Goal: Task Accomplishment & Management: Manage account settings

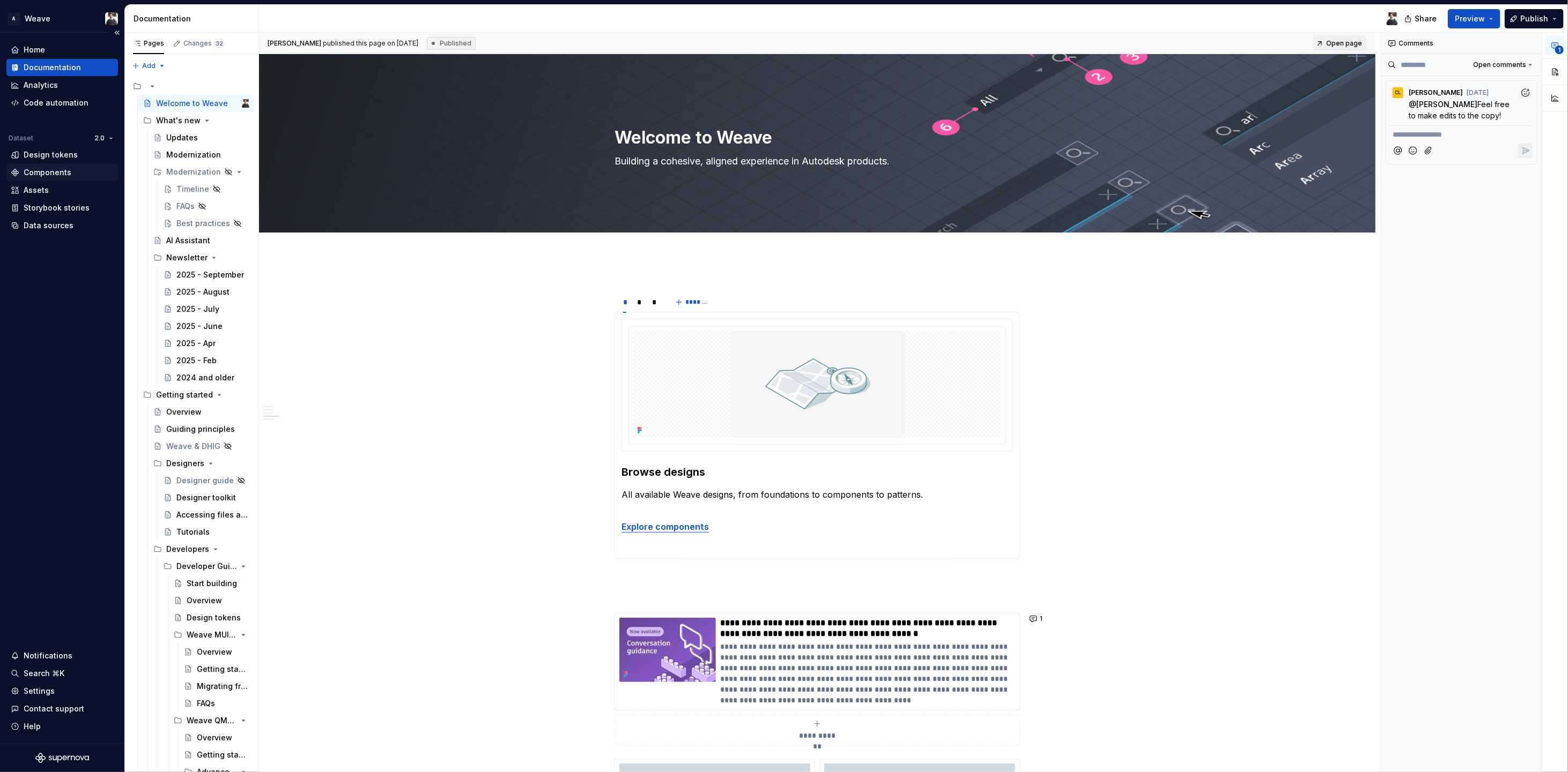
click at [43, 164] on div "Components" at bounding box center [62, 173] width 111 height 17
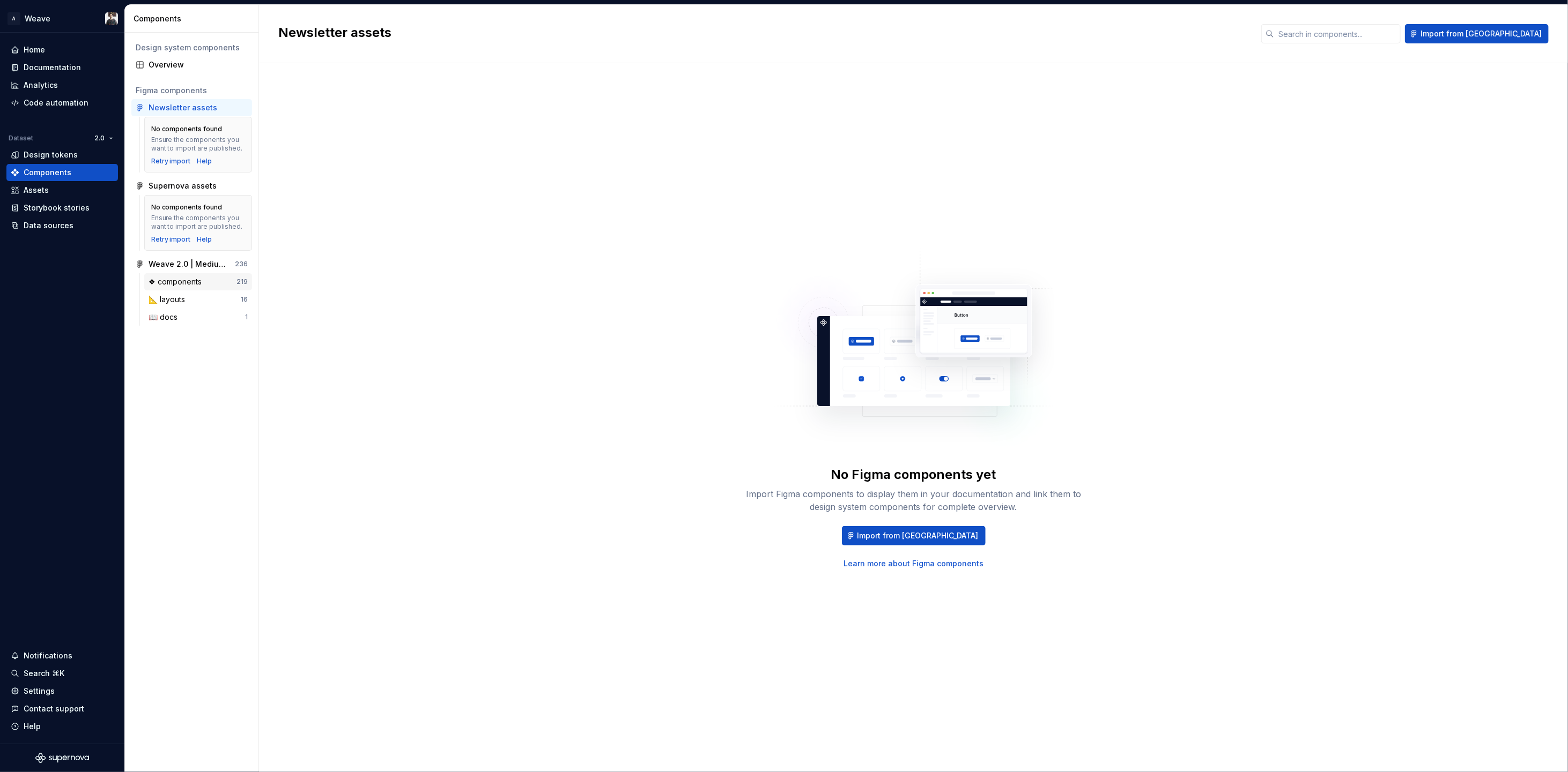
click at [172, 282] on div "❖ components" at bounding box center [177, 282] width 57 height 11
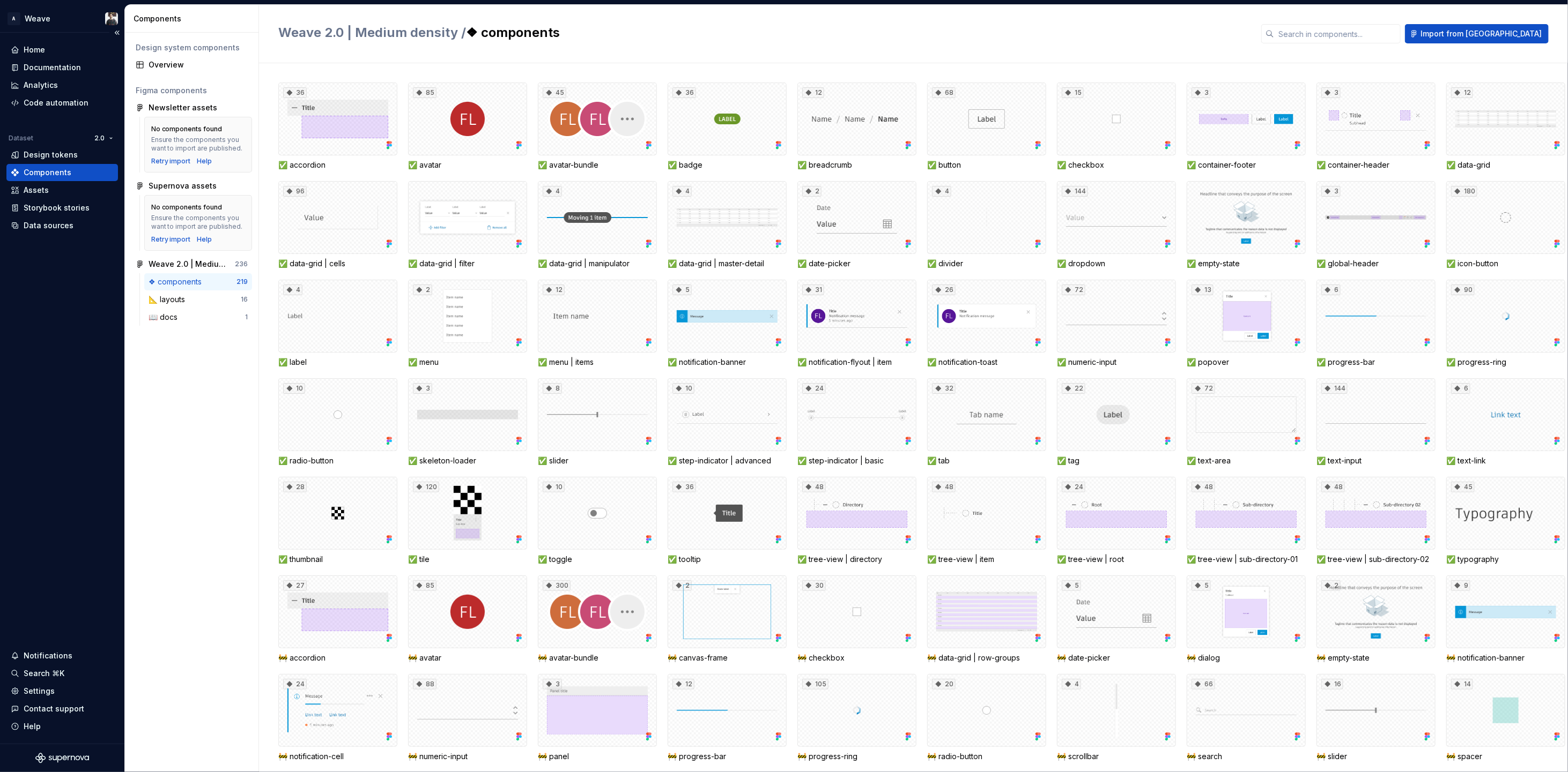
click at [47, 176] on div "Components" at bounding box center [47, 173] width 47 height 11
click at [102, 137] on html "A Weave Home Documentation Analytics Code automation Dataset 2.0 Design tokens …" at bounding box center [784, 386] width 1568 height 772
click at [113, 111] on html "A Weave Home Documentation Analytics Code automation Dataset 2.0 Design tokens …" at bounding box center [784, 386] width 1568 height 772
click at [175, 315] on div "📖 docs" at bounding box center [165, 318] width 33 height 11
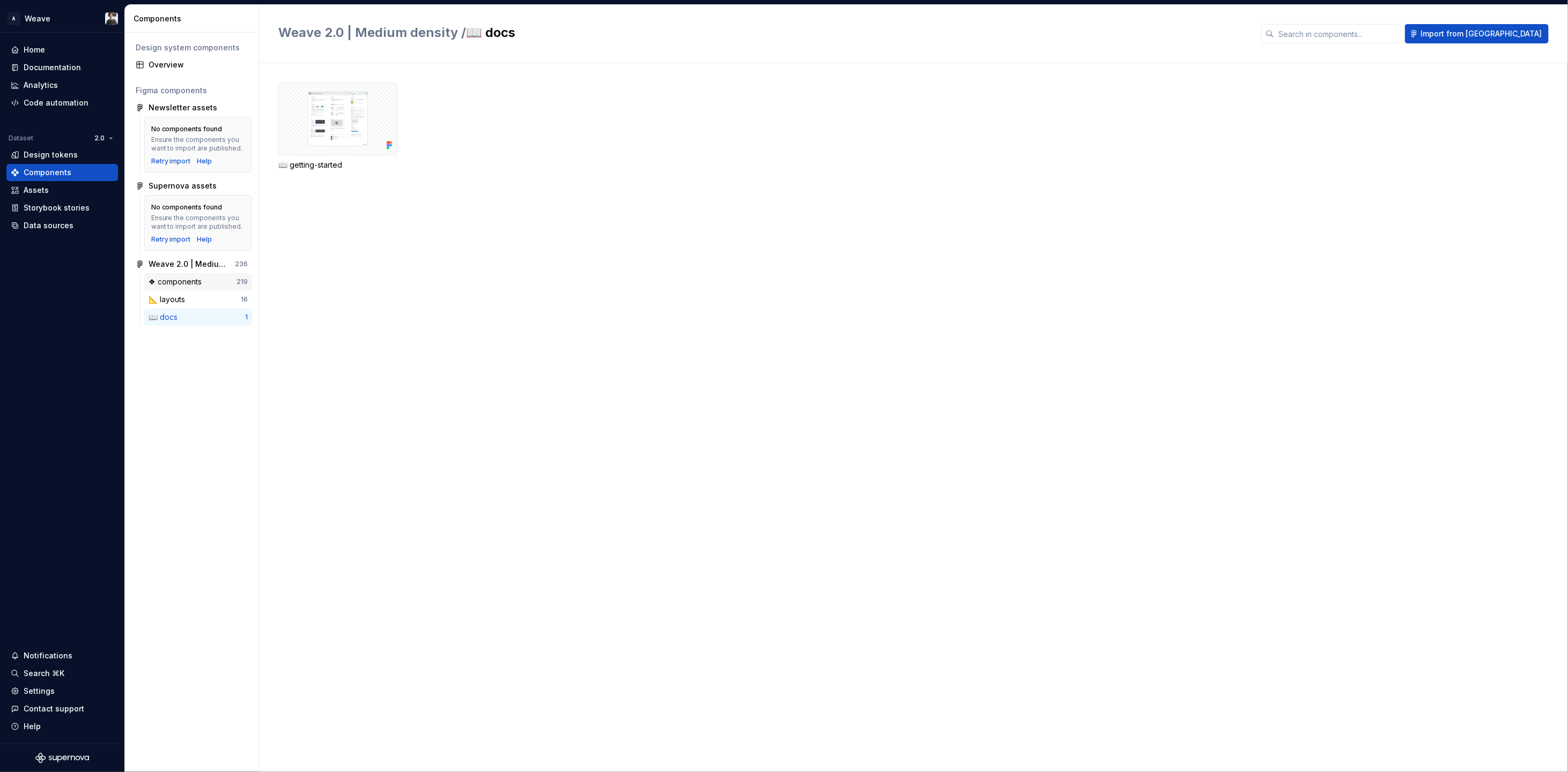
click at [183, 280] on div "❖ components" at bounding box center [177, 282] width 57 height 11
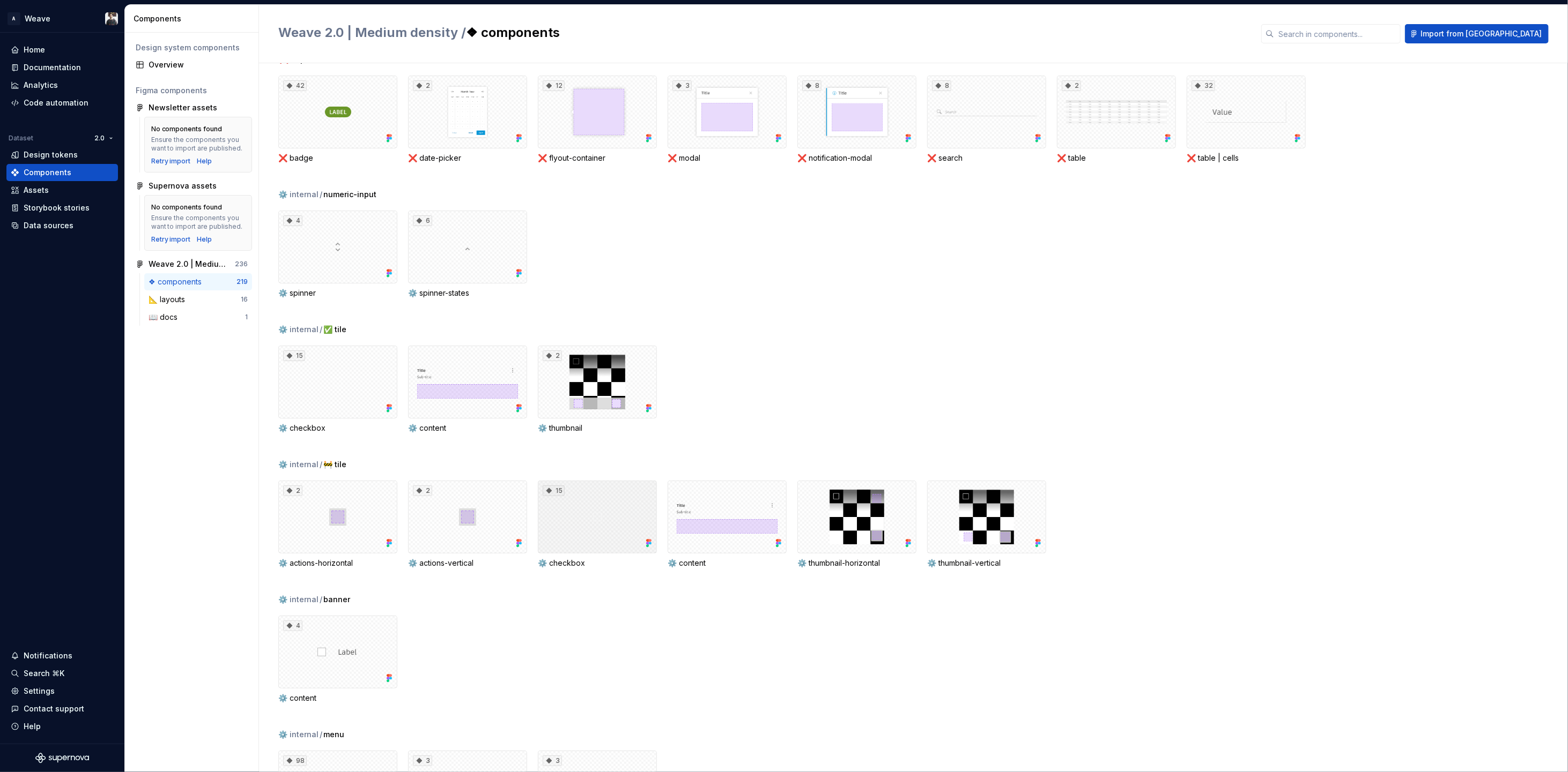
scroll to position [1189, 0]
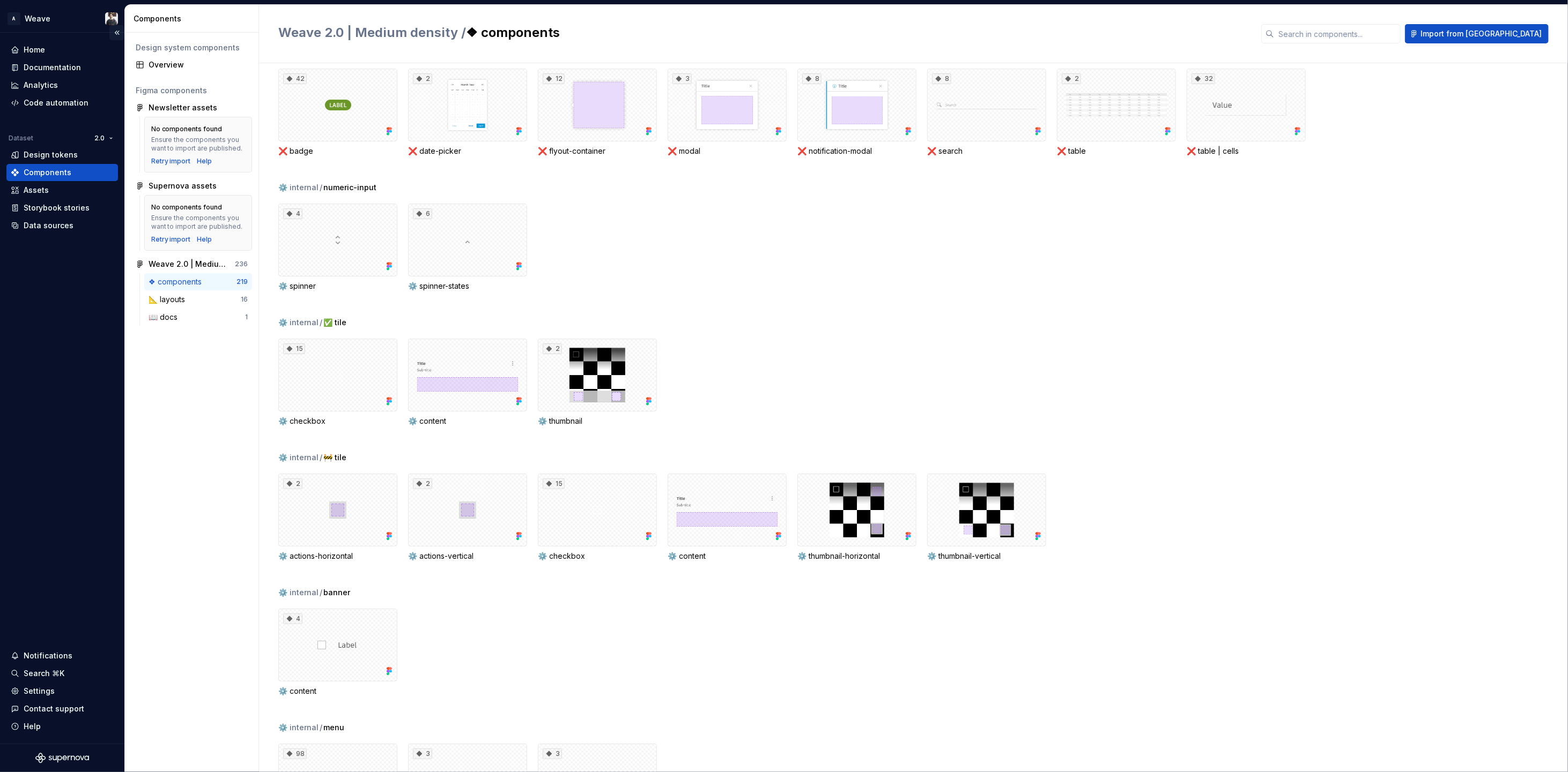
click at [119, 32] on button "Collapse sidebar" at bounding box center [117, 32] width 15 height 15
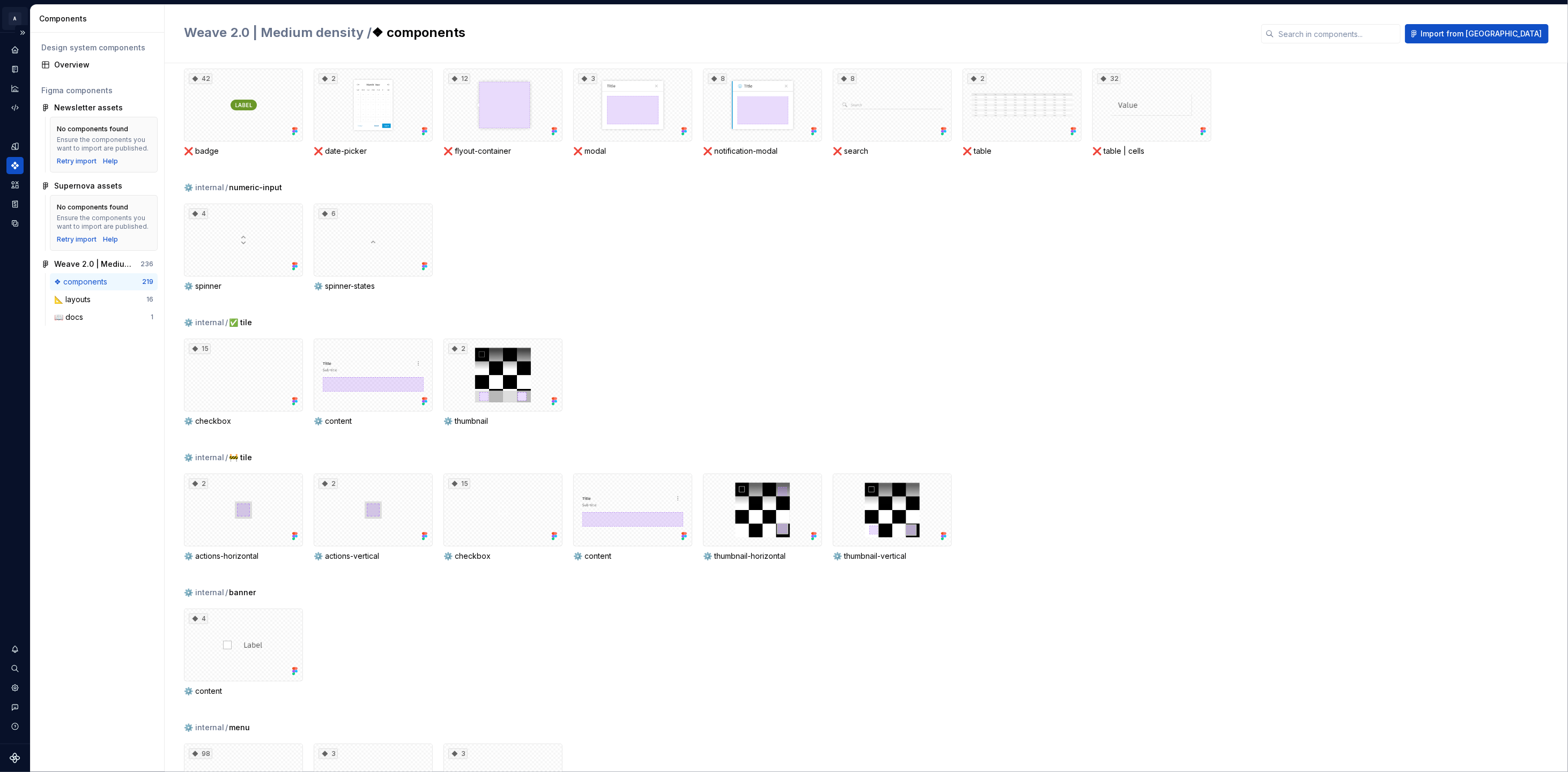
click at [10, 19] on html "A Weave Dataset 2.0 Components Design system components Overview Figma componen…" at bounding box center [784, 386] width 1568 height 772
click at [16, 24] on html "A Weave Dataset 2.0 Components Design system components Overview Figma componen…" at bounding box center [784, 386] width 1568 height 772
click at [26, 35] on button "Expand sidebar" at bounding box center [23, 32] width 15 height 15
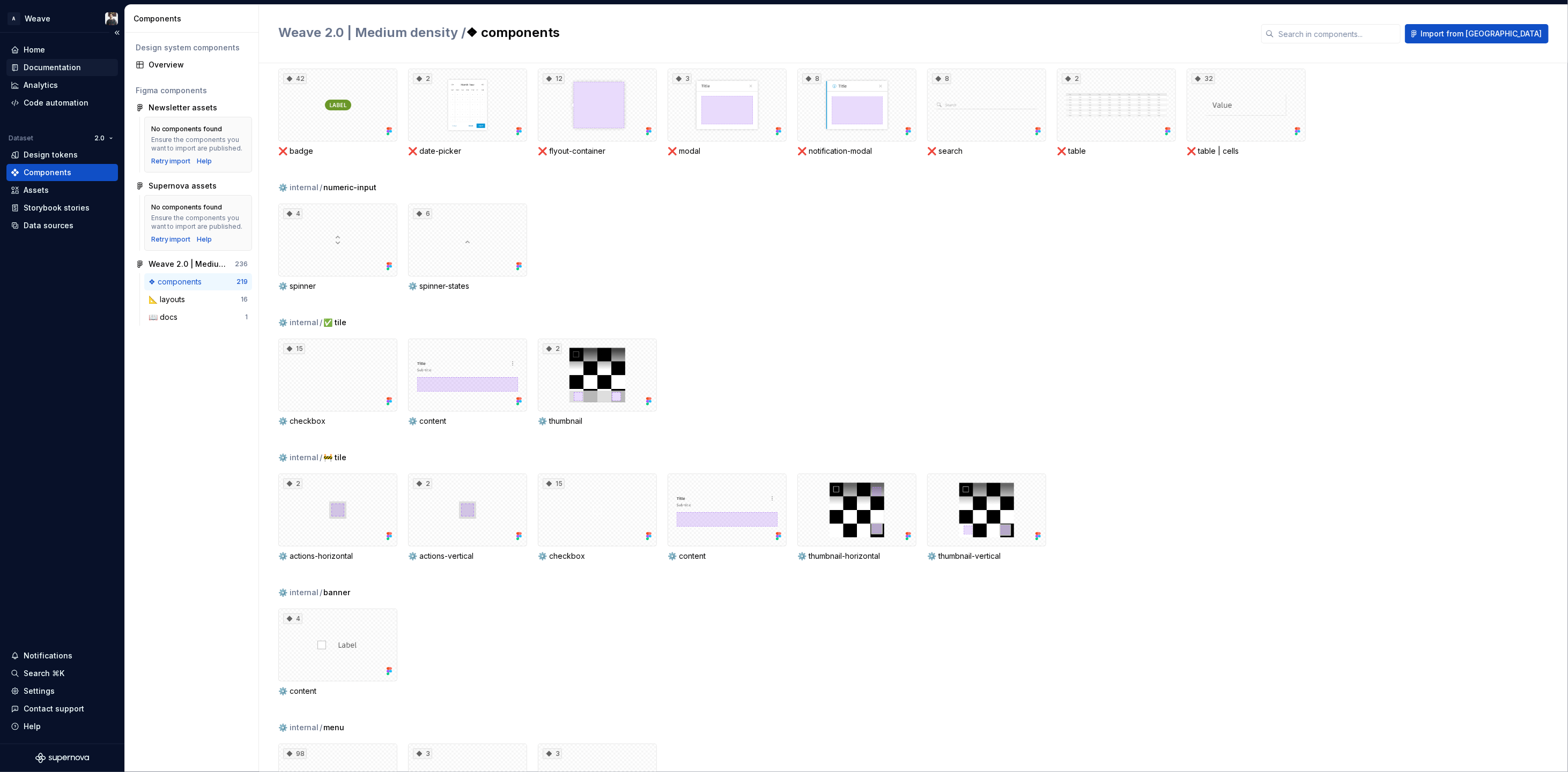
click at [45, 66] on div "Documentation" at bounding box center [52, 68] width 57 height 11
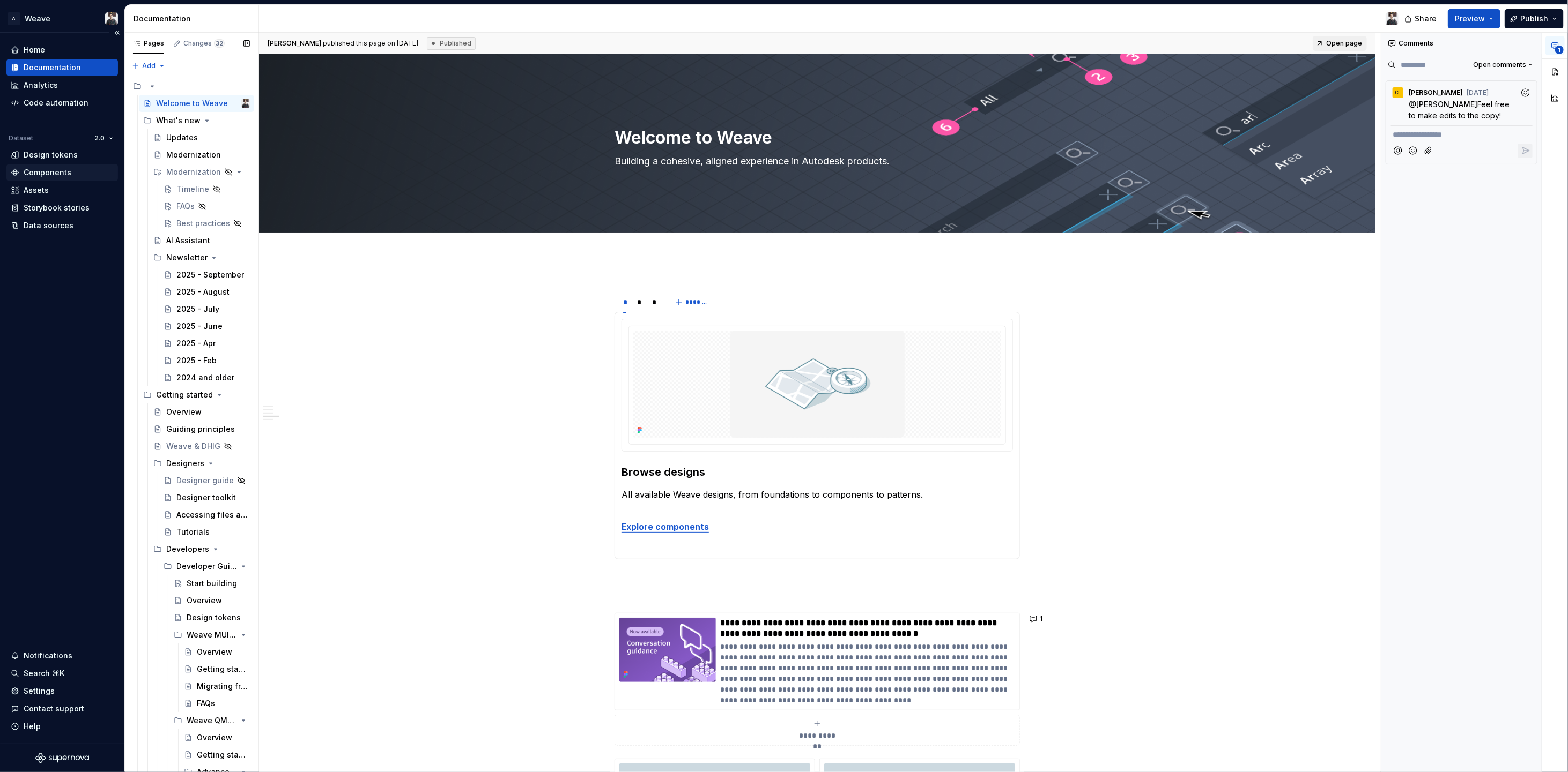
click at [47, 175] on div "Components" at bounding box center [47, 173] width 47 height 11
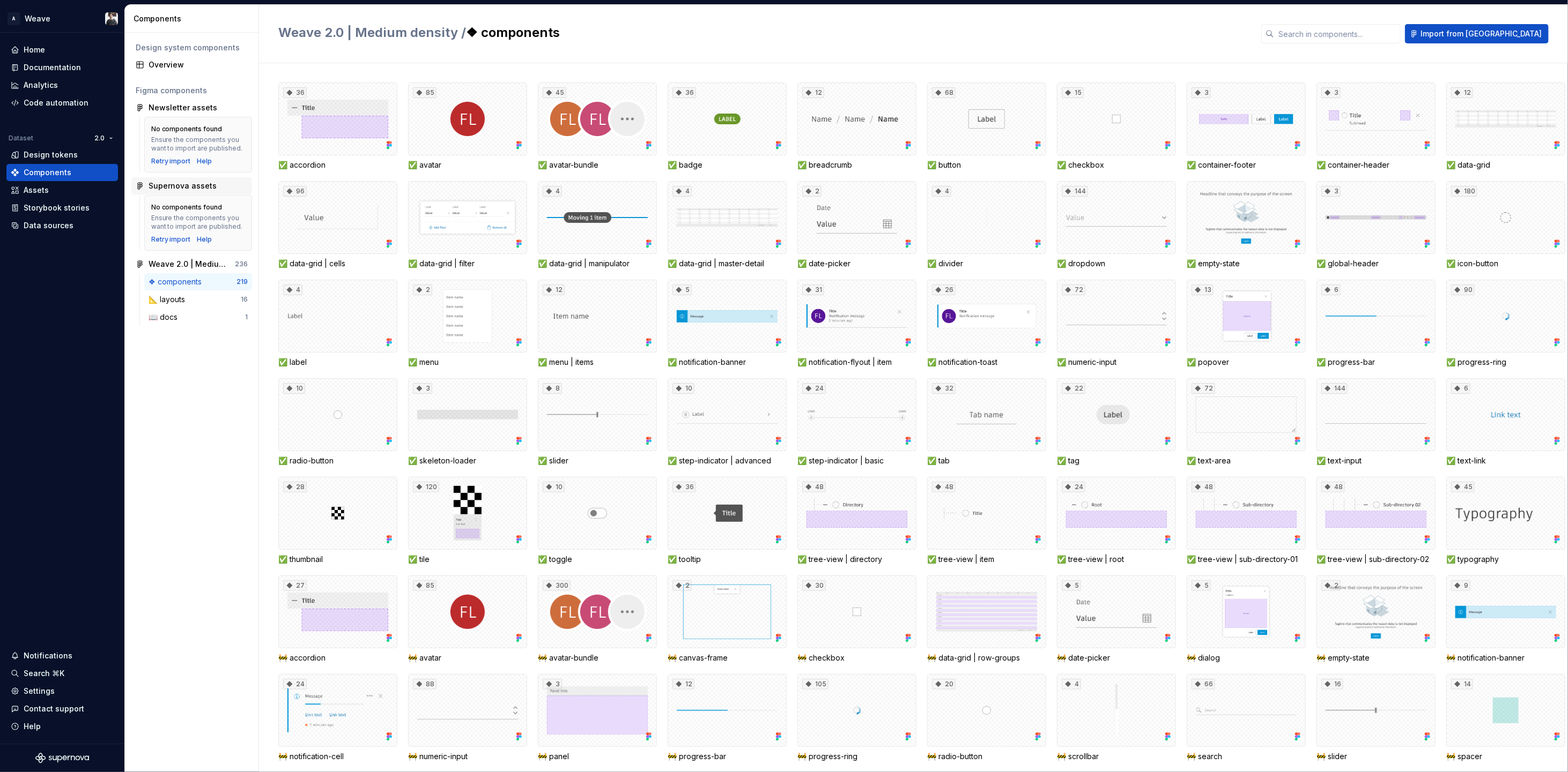
click at [196, 186] on div "Supernova assets" at bounding box center [183, 186] width 68 height 11
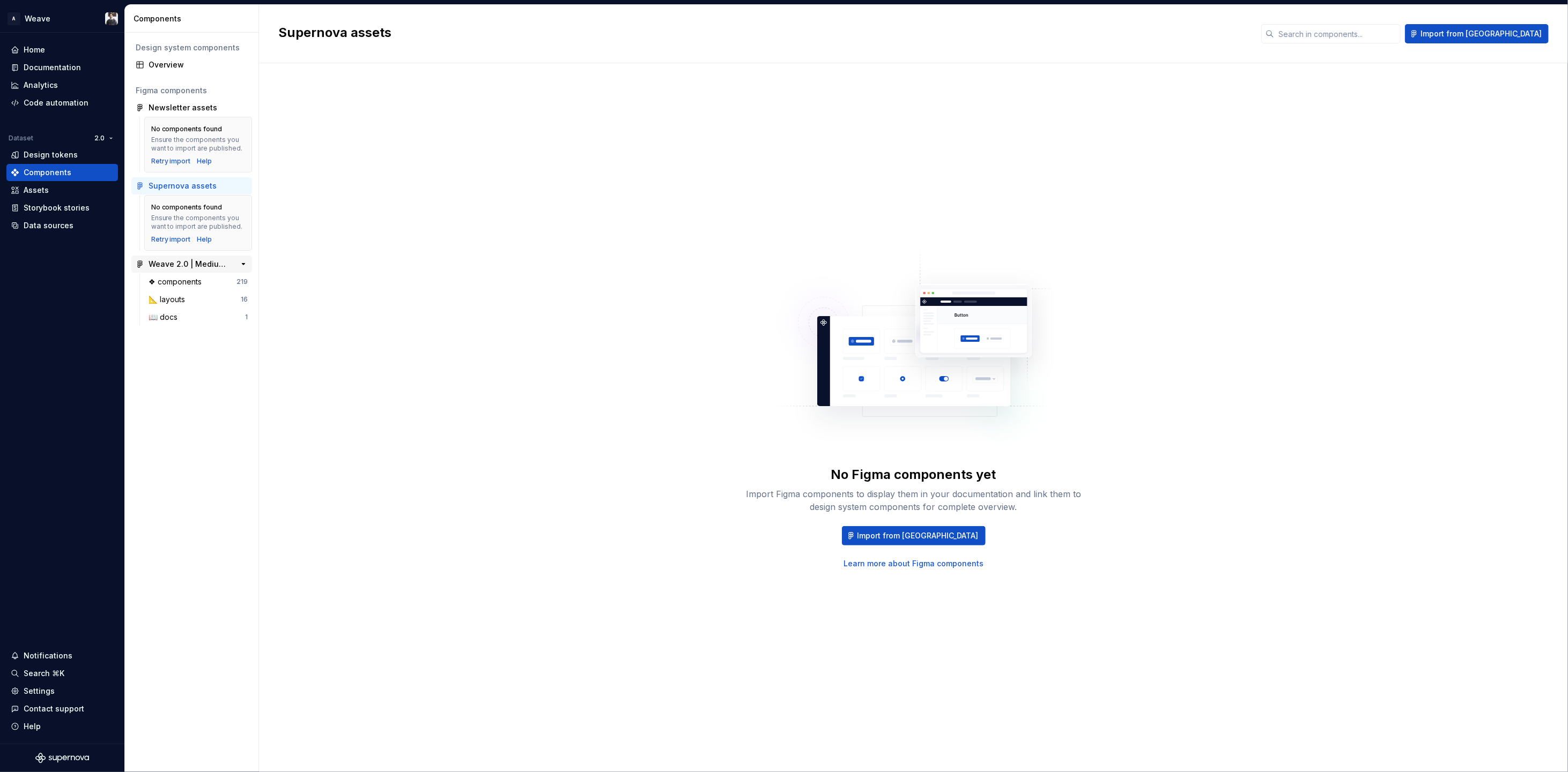
click at [172, 266] on div "Weave 2.0 | Medium density" at bounding box center [188, 265] width 80 height 11
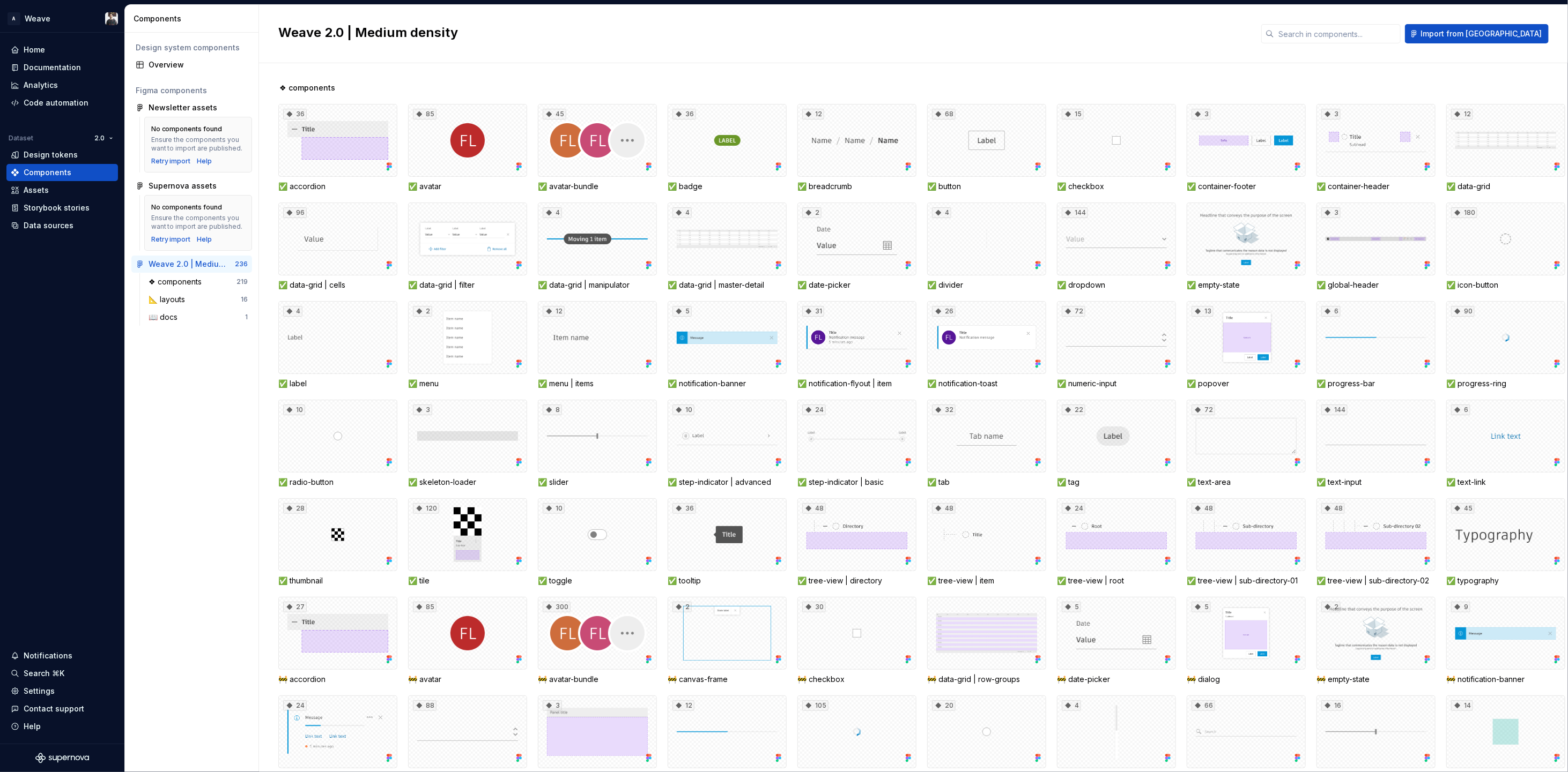
click at [296, 88] on span "❖ components" at bounding box center [307, 88] width 56 height 11
click at [380, 165] on div "36" at bounding box center [338, 141] width 119 height 73
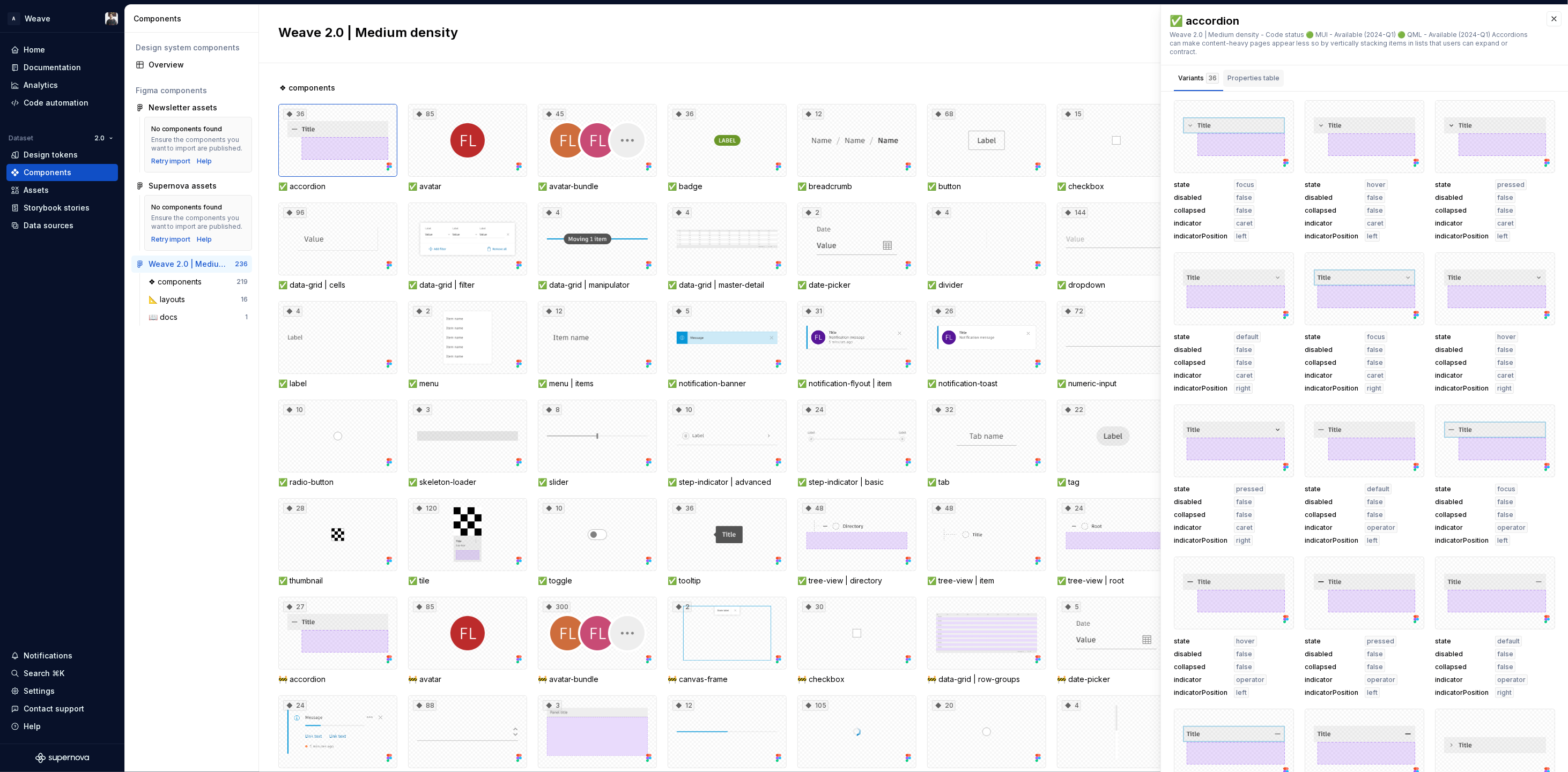
click at [1256, 73] on div "Properties table" at bounding box center [1253, 78] width 52 height 11
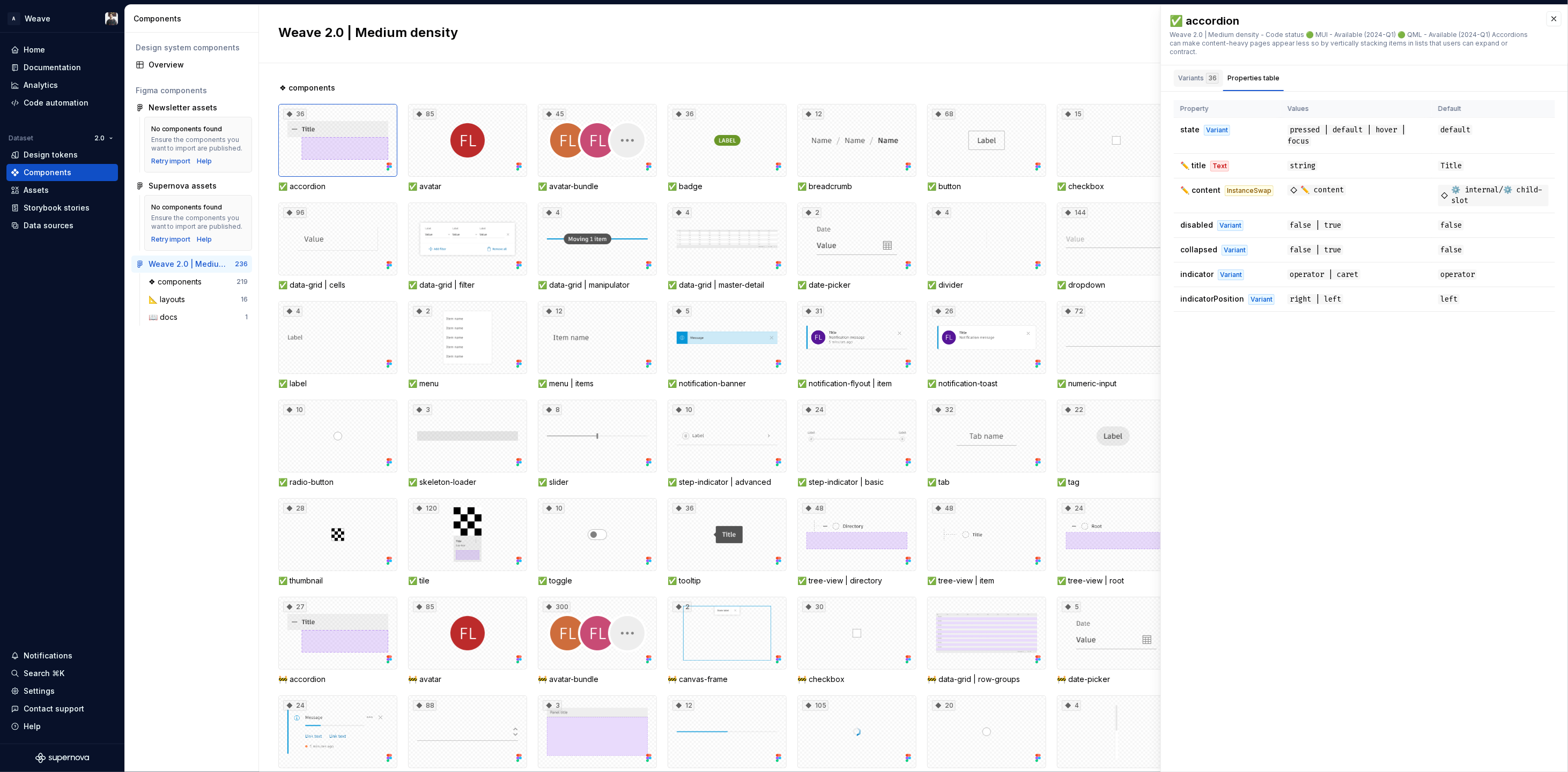
click at [1205, 76] on div "Variants 36" at bounding box center [1198, 78] width 49 height 17
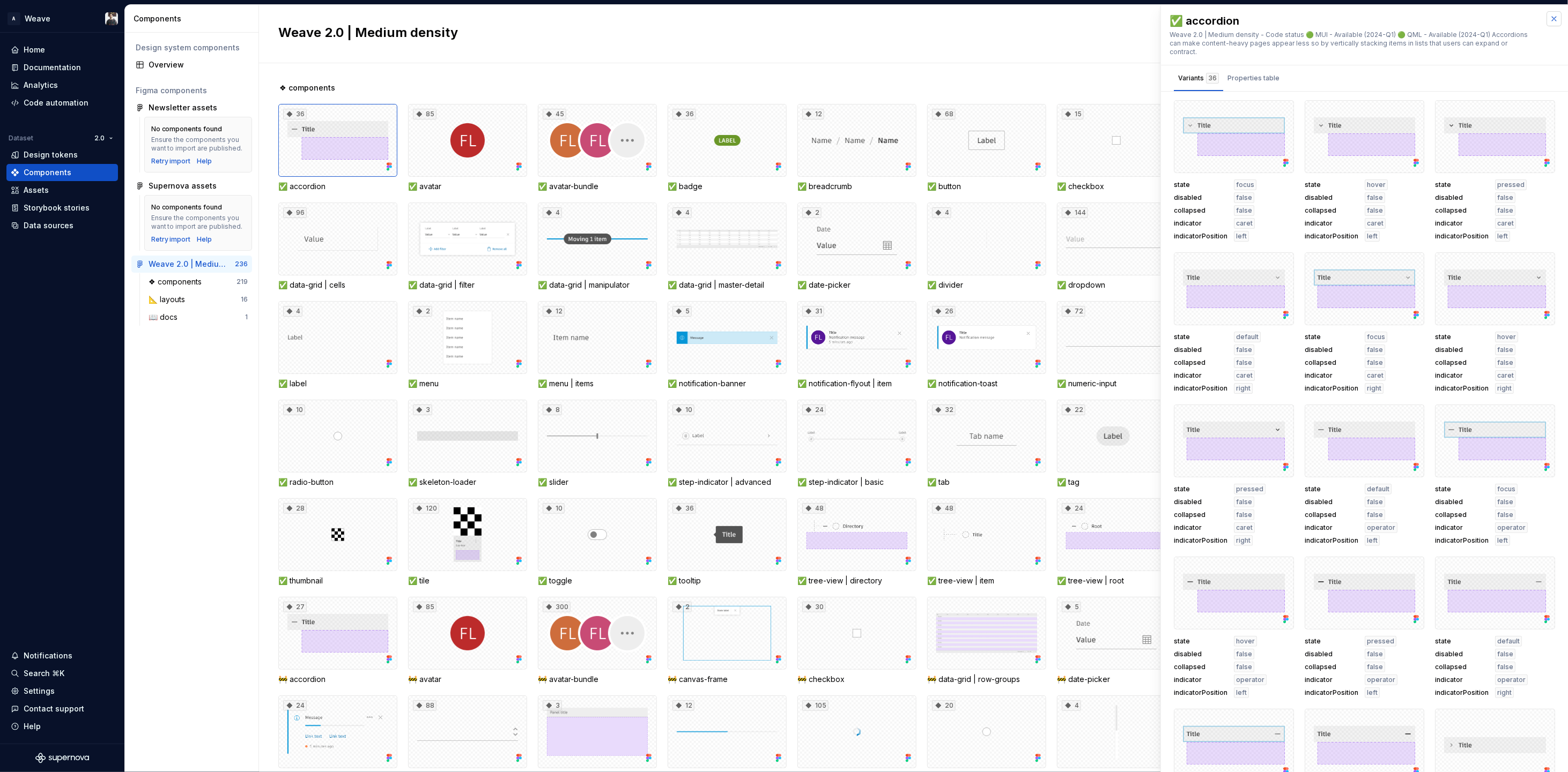
click at [1550, 25] on button "button" at bounding box center [1554, 19] width 15 height 15
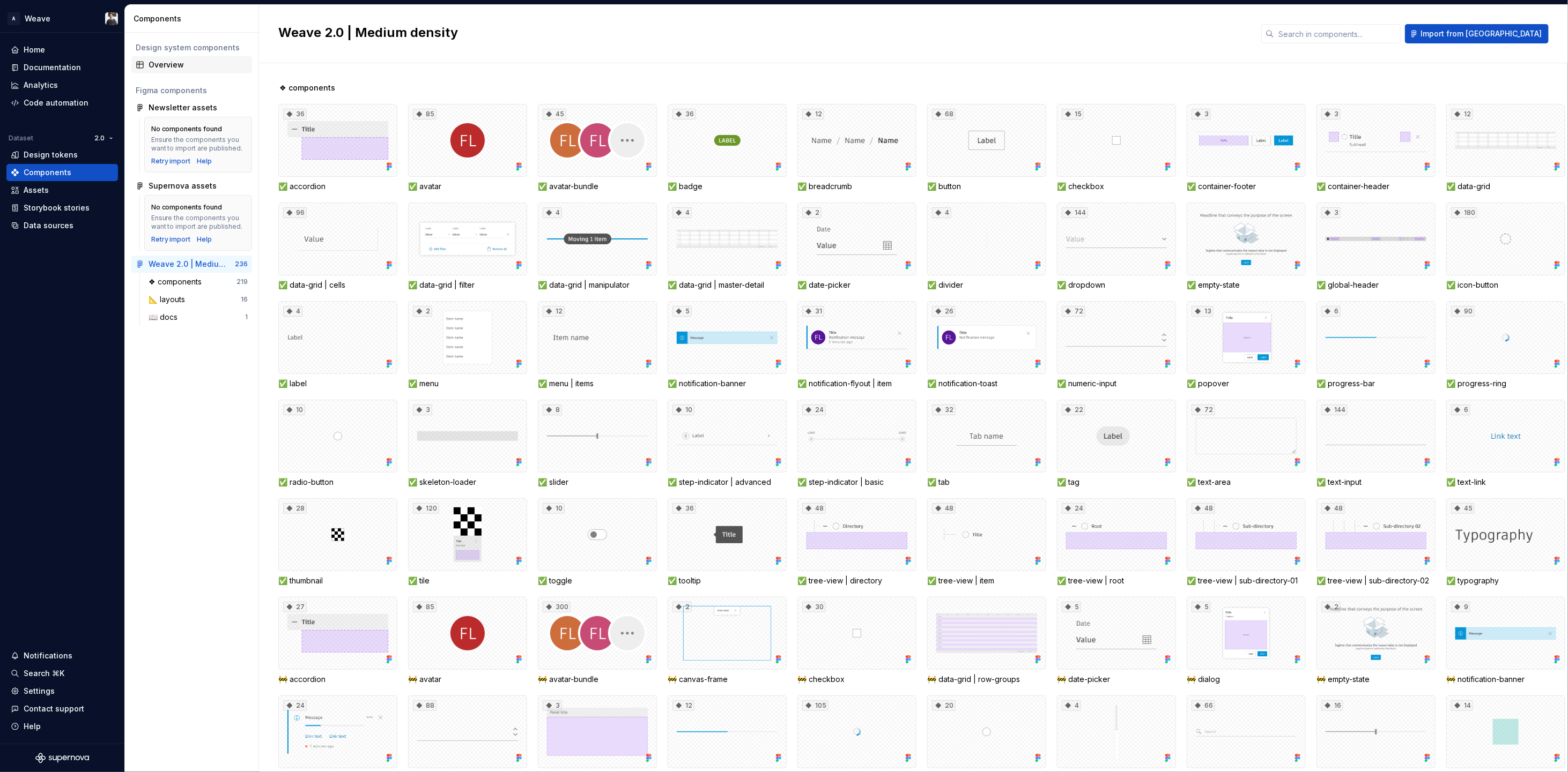
click at [152, 60] on div "Overview" at bounding box center [198, 65] width 99 height 11
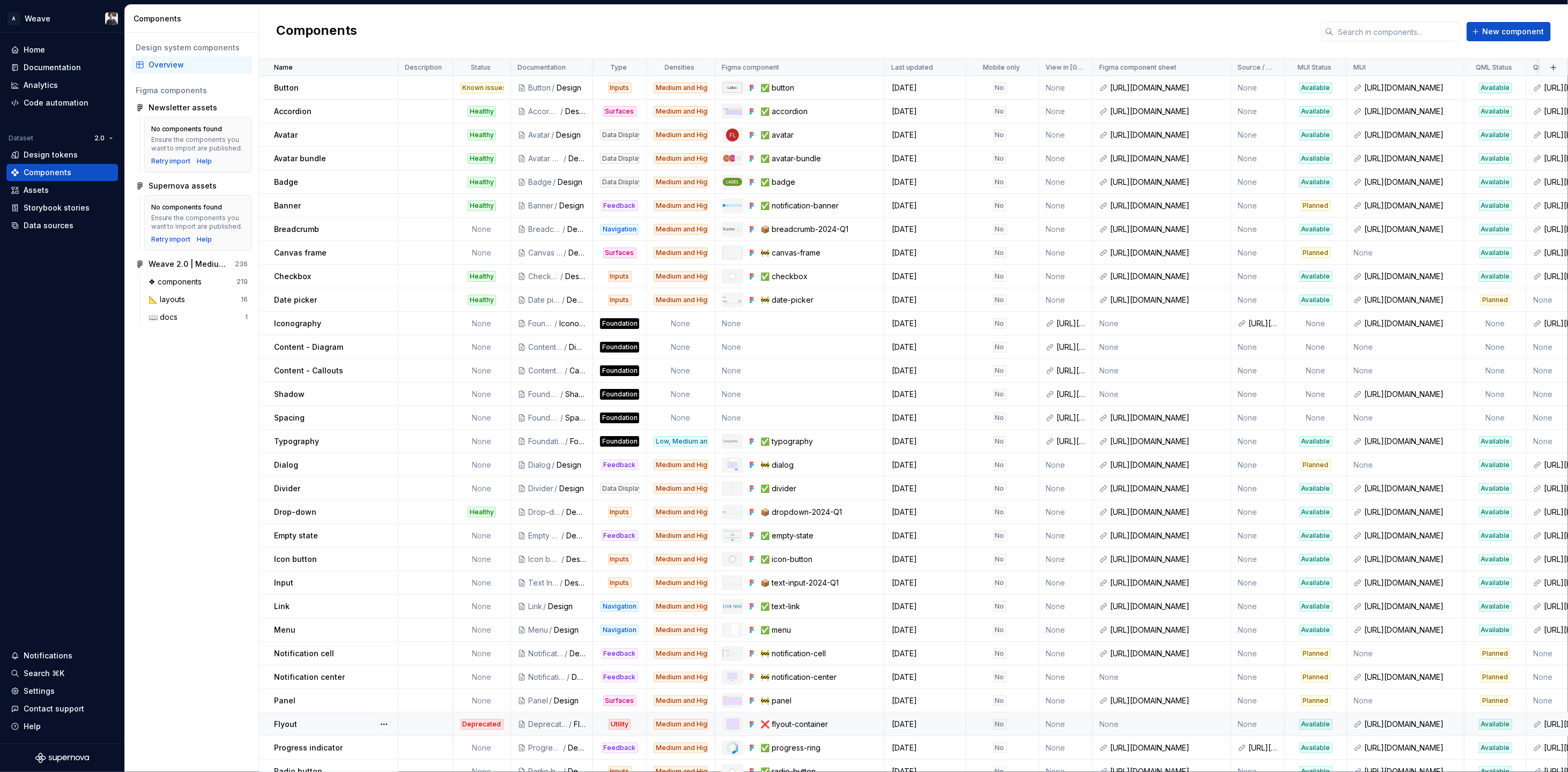
scroll to position [419, 0]
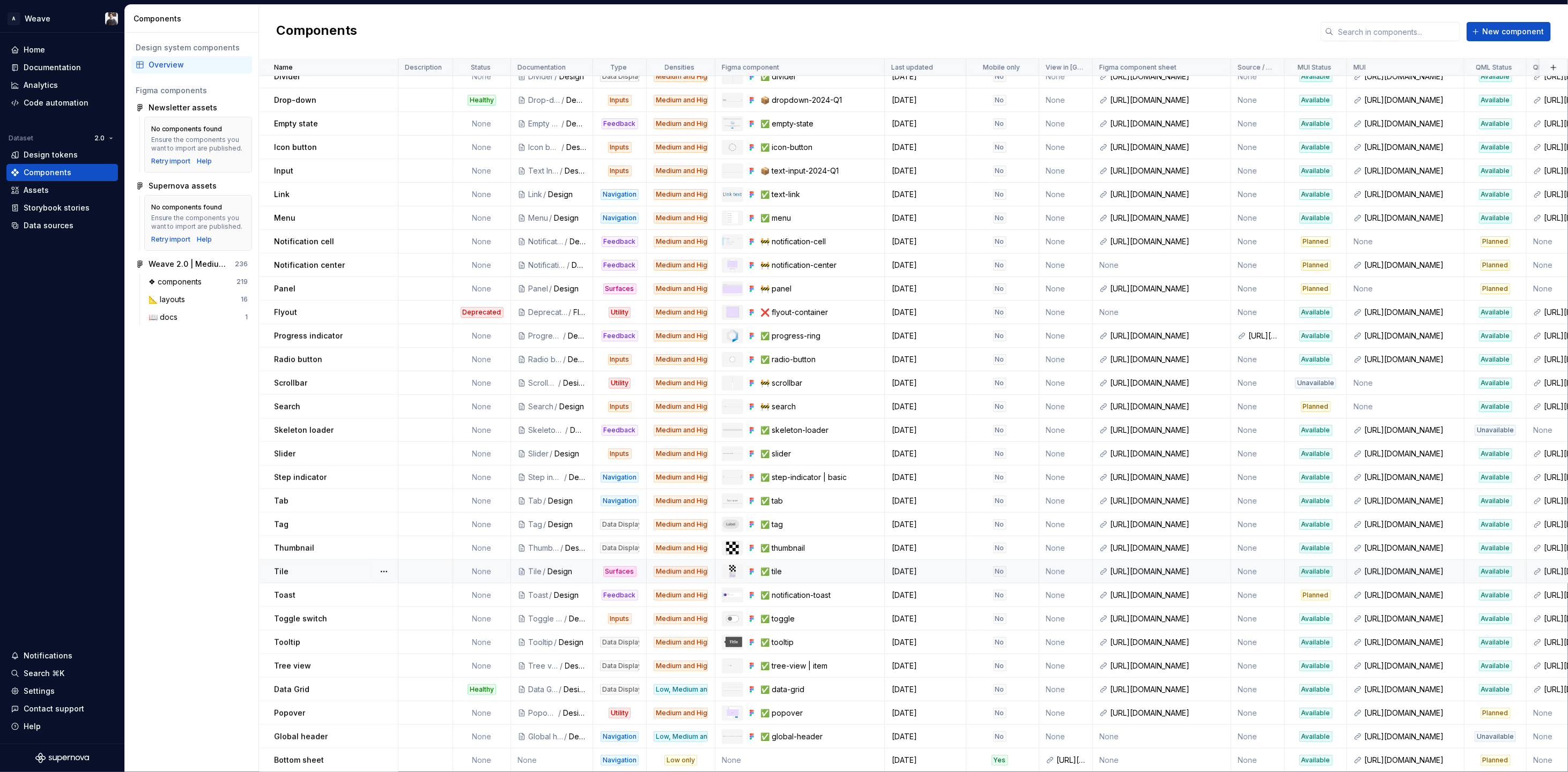
click at [309, 566] on div "Tile" at bounding box center [335, 572] width 124 height 11
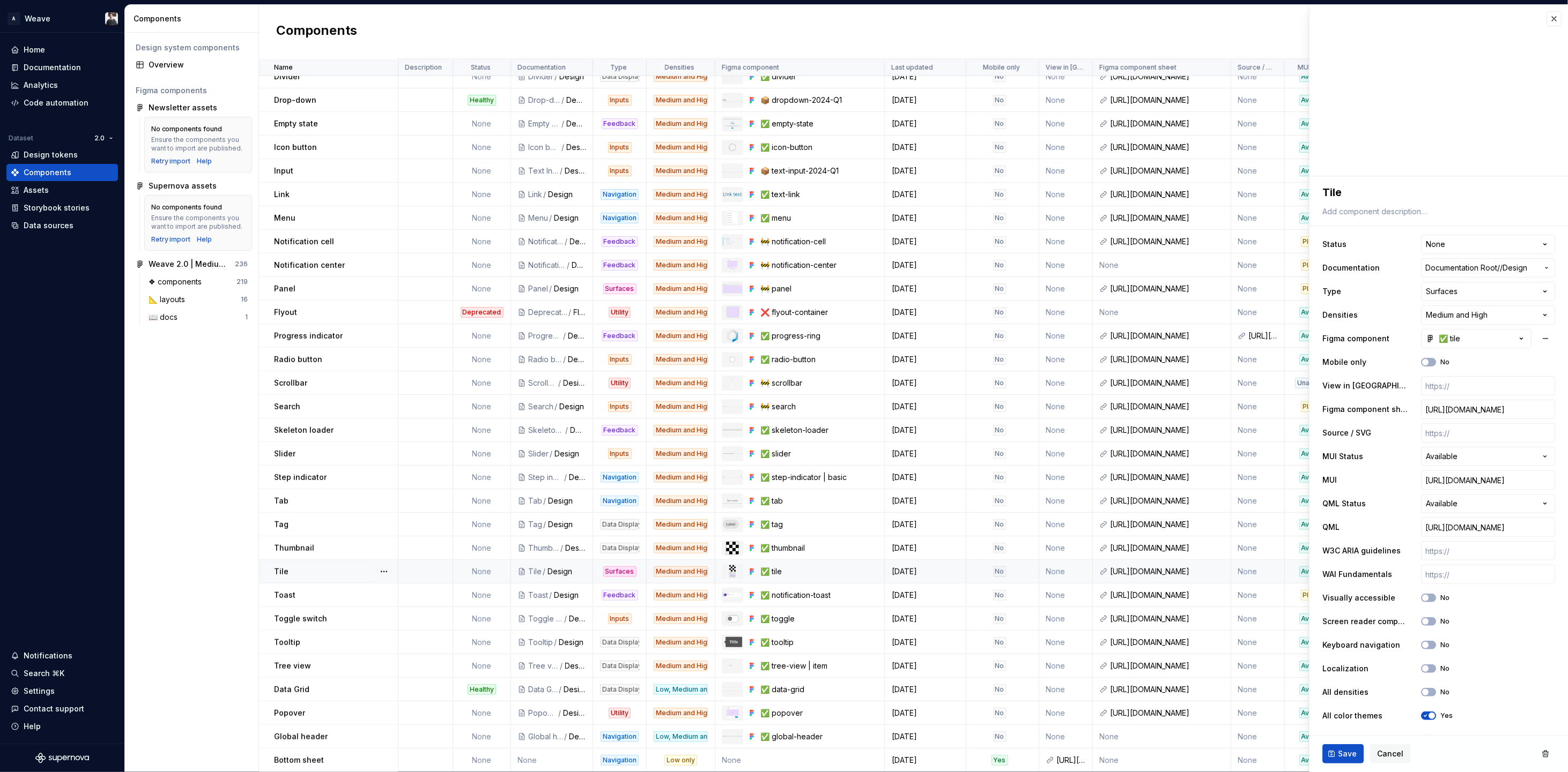
click at [322, 566] on div "Tile" at bounding box center [335, 572] width 124 height 11
click at [379, 565] on button "button" at bounding box center [383, 572] width 15 height 15
click at [447, 583] on div "Open component detail" at bounding box center [440, 586] width 88 height 11
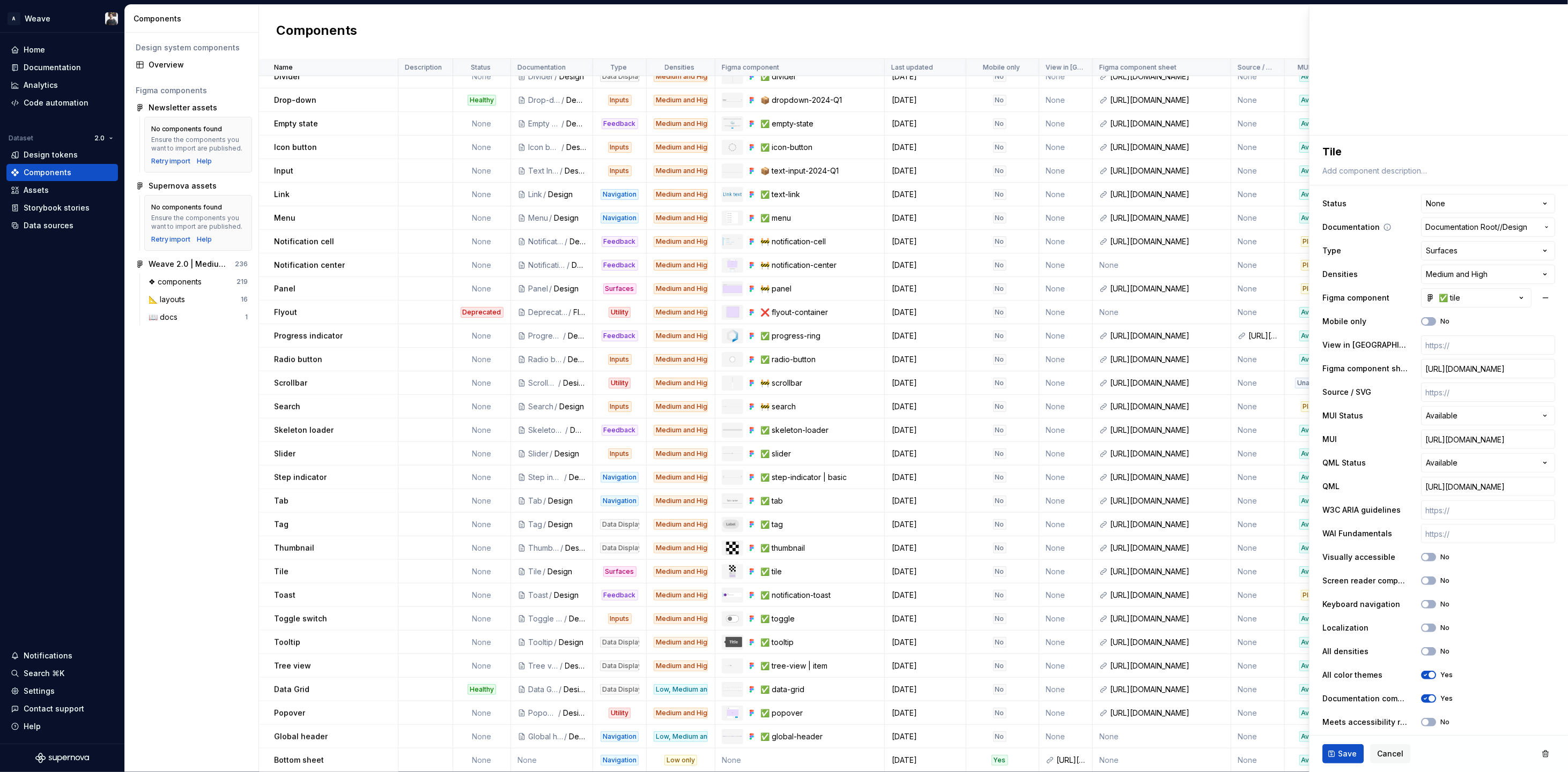
scroll to position [69, 0]
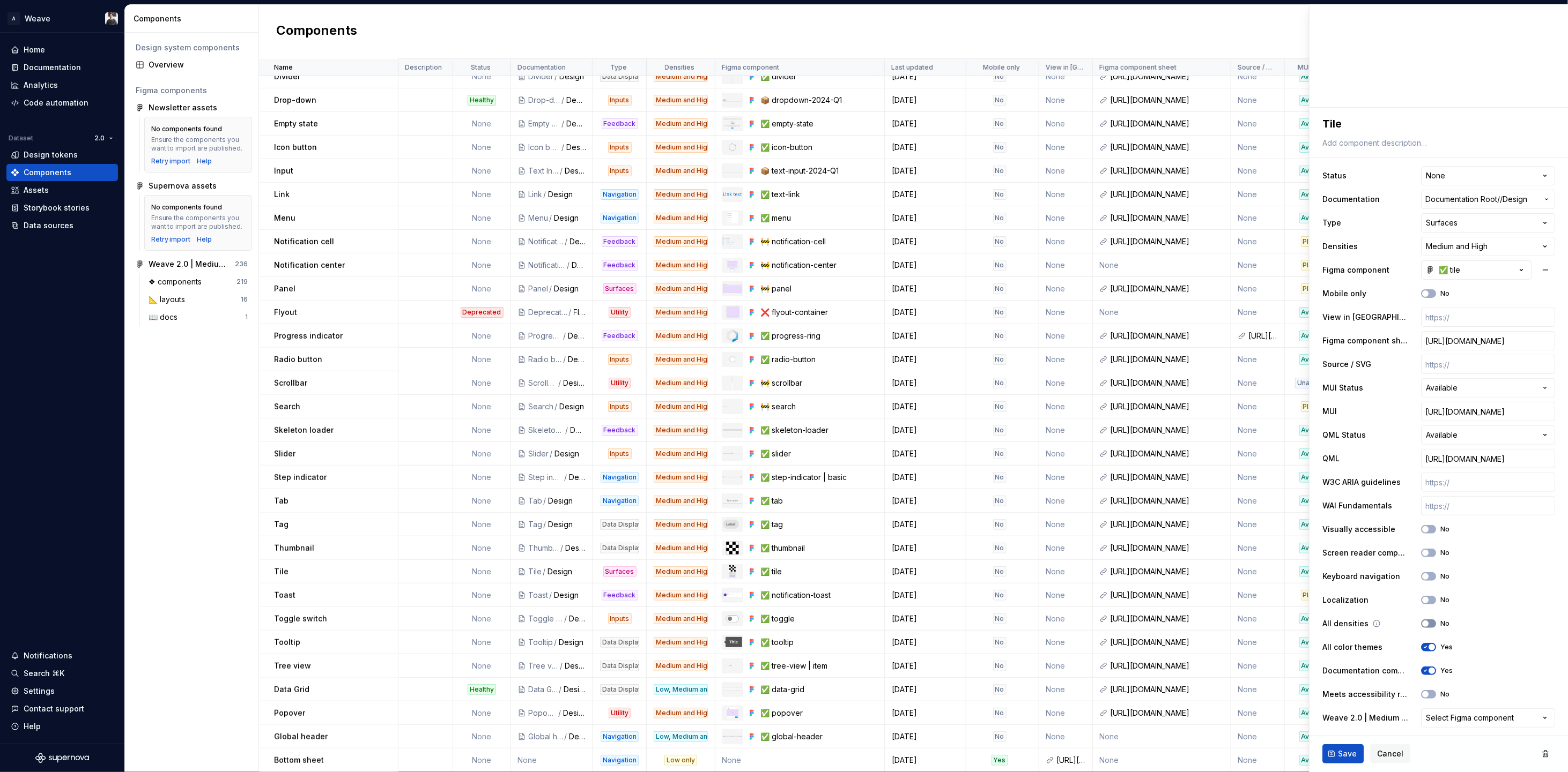
click at [1422, 624] on span "button" at bounding box center [1425, 624] width 7 height 7
type textarea "*"
click at [1499, 725] on button "Select Figma component" at bounding box center [1488, 718] width 134 height 19
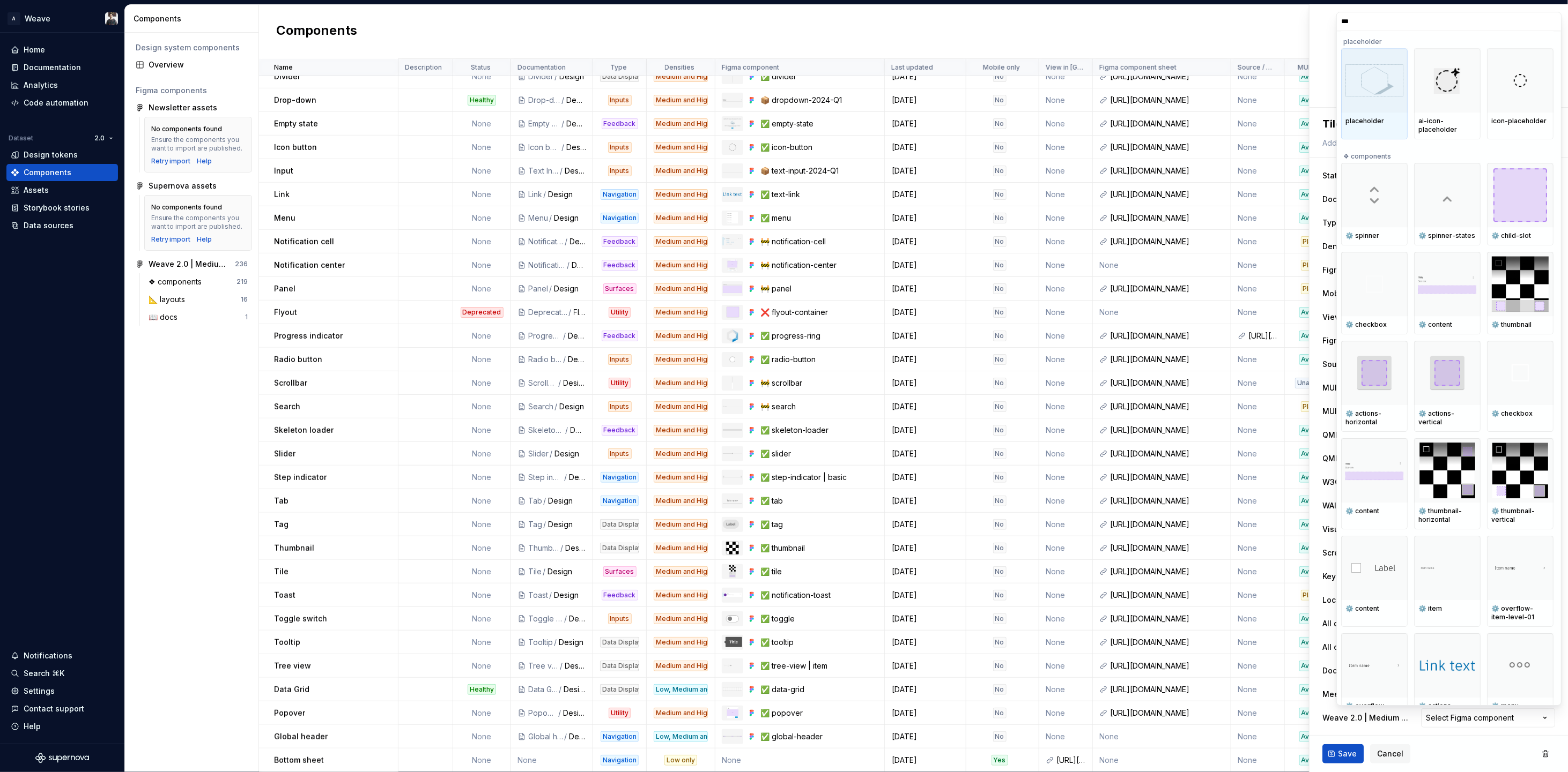
type input "****"
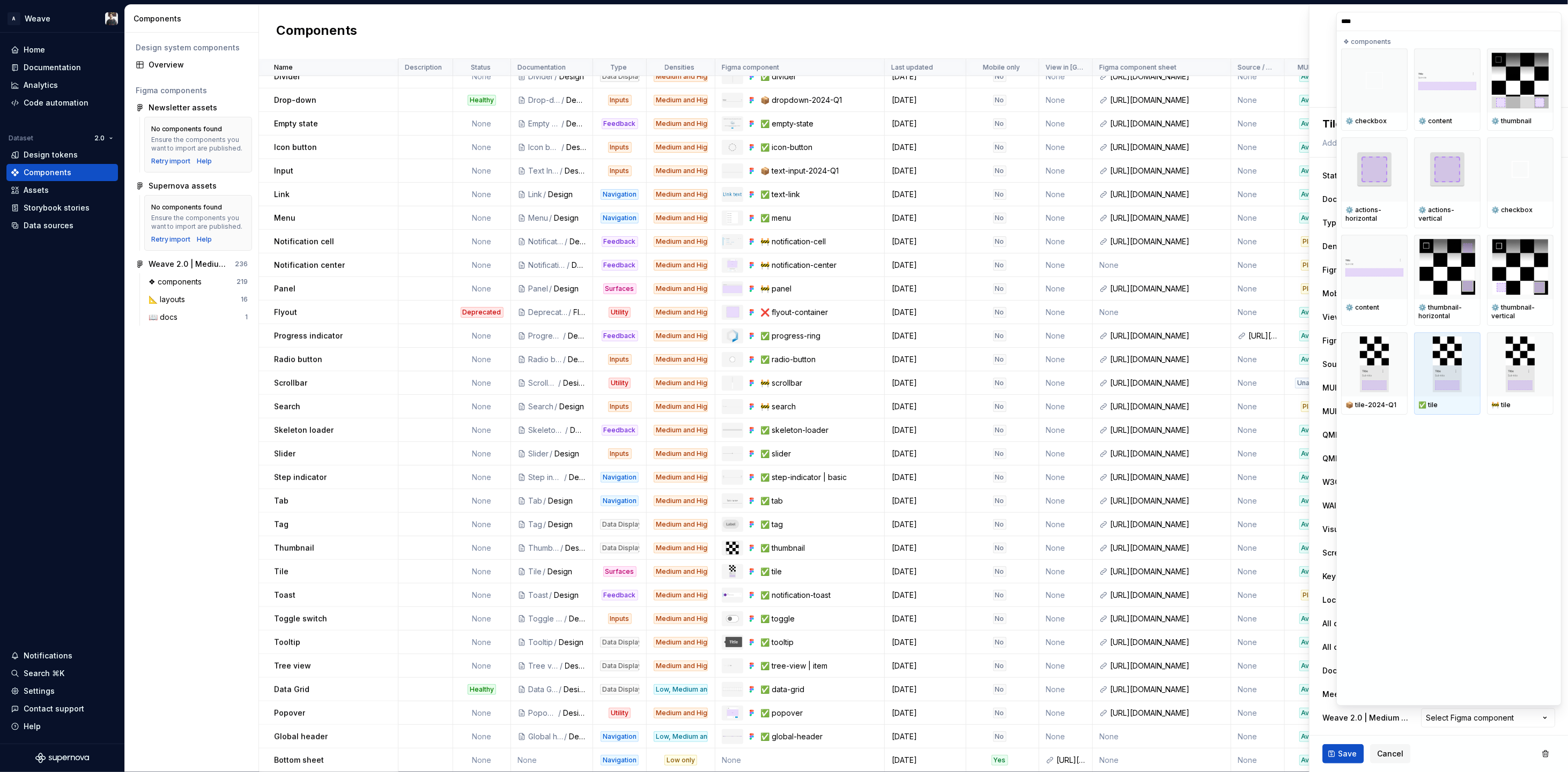
click at [1448, 394] on div at bounding box center [1447, 364] width 66 height 64
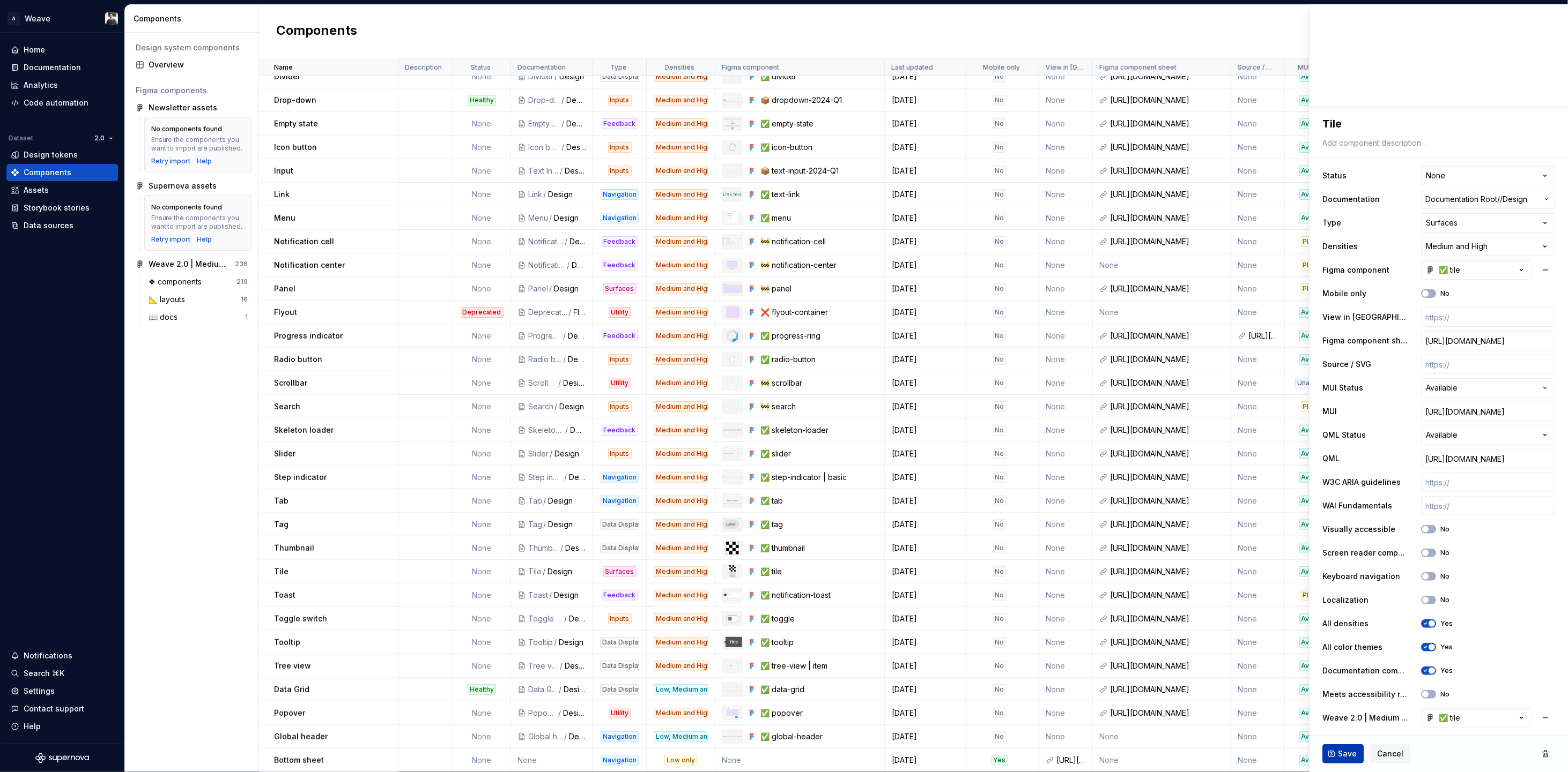
click at [1349, 755] on span "Save" at bounding box center [1347, 754] width 19 height 11
type textarea "*"
